Goal: Book appointment/travel/reservation

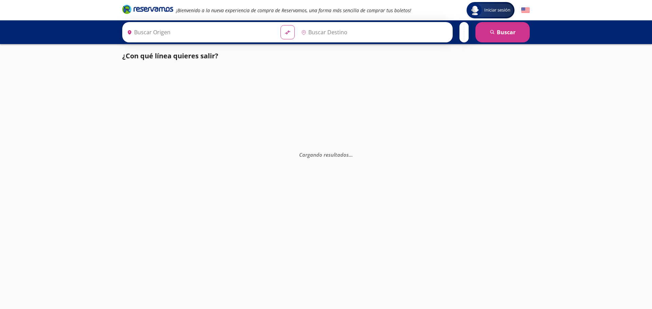
type input "Colima, Colima"
type input "Manzanillo, Colima"
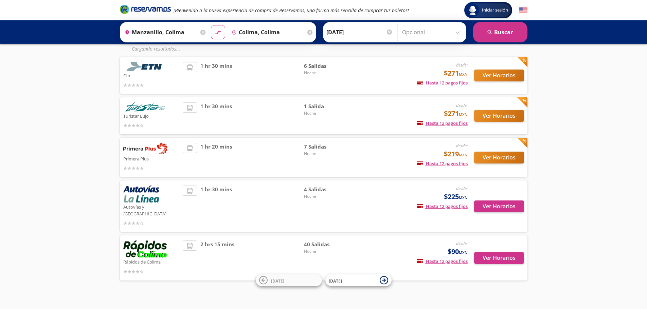
scroll to position [51, 0]
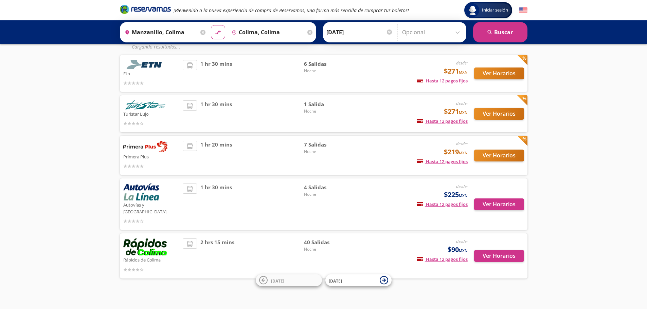
click at [369, 246] on div "desde: $90 MXN Hasta 12 pagos fijos Pagos fijos en compras mayores a $30 MXN, c…" at bounding box center [411, 256] width 112 height 35
click at [487, 250] on button "Ver Horarios" at bounding box center [499, 256] width 50 height 12
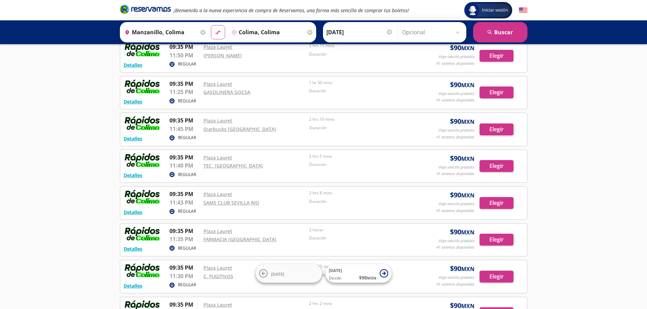
scroll to position [407, 0]
